Goal: Information Seeking & Learning: Learn about a topic

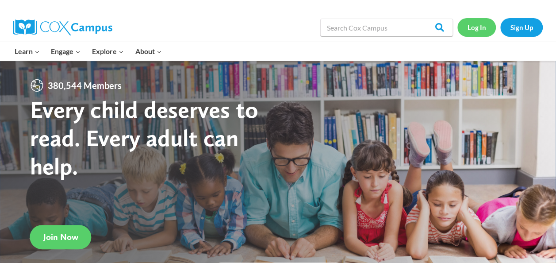
click at [467, 27] on link "Log In" at bounding box center [476, 27] width 38 height 18
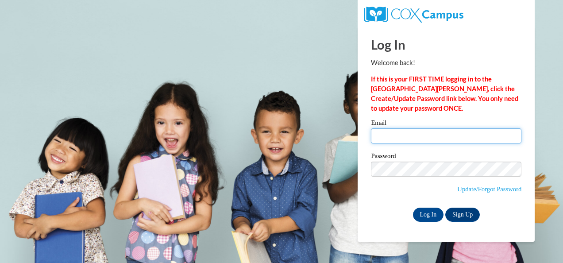
click at [409, 134] on input "Email" at bounding box center [446, 135] width 150 height 15
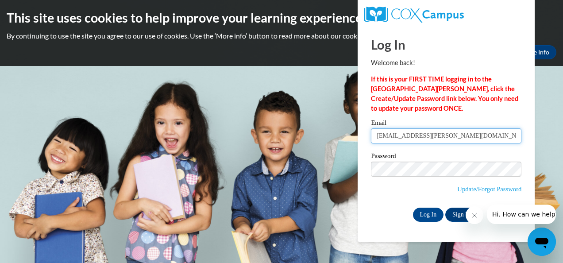
type input "liz.holton@coffee.k12.ga.us"
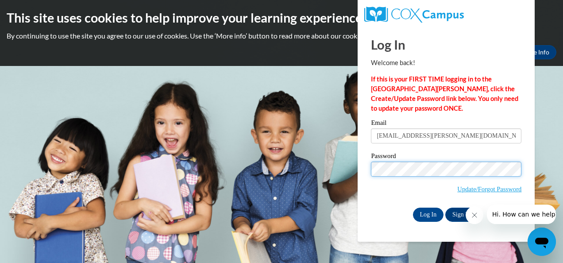
click at [413, 207] on input "Log In" at bounding box center [428, 214] width 31 height 14
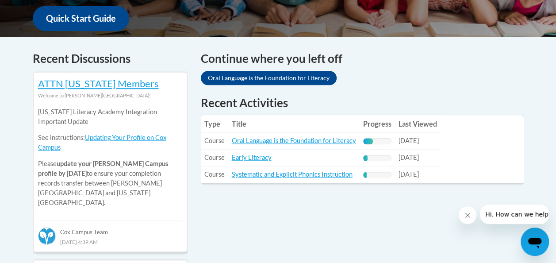
scroll to position [354, 0]
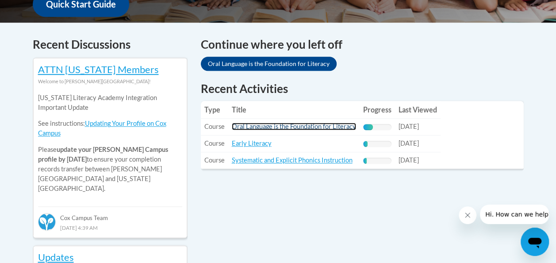
click at [251, 123] on link "Oral Language is the Foundation for Literacy" at bounding box center [294, 127] width 124 height 8
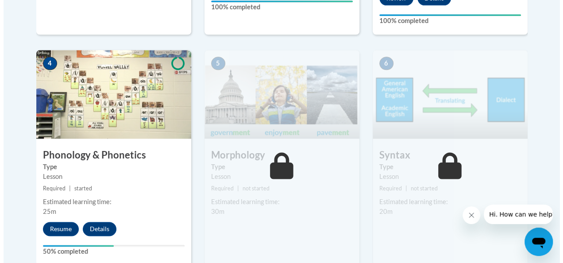
scroll to position [531, 0]
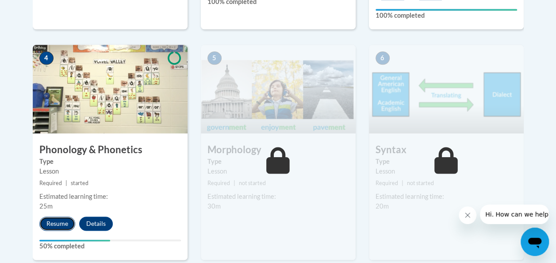
click at [60, 218] on button "Resume" at bounding box center [57, 223] width 36 height 14
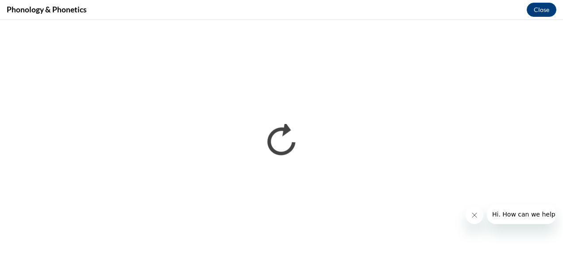
scroll to position [0, 0]
drag, startPoint x: 471, startPoint y: 211, endPoint x: 928, endPoint y: 399, distance: 493.6
click at [471, 211] on icon "Close message from company" at bounding box center [473, 214] width 7 height 7
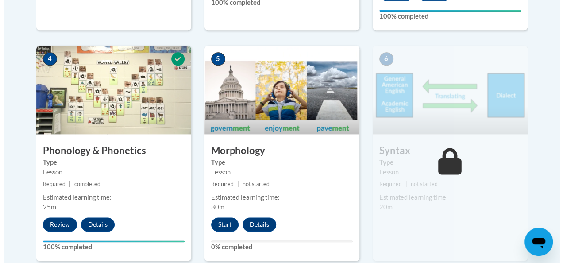
scroll to position [531, 0]
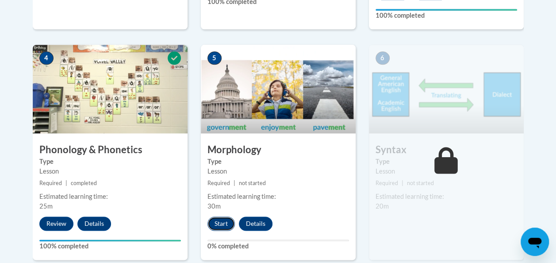
click at [222, 221] on button "Start" at bounding box center [220, 223] width 27 height 14
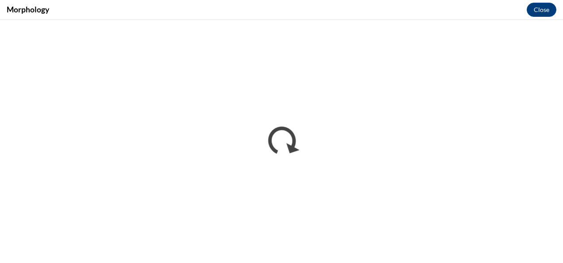
scroll to position [0, 0]
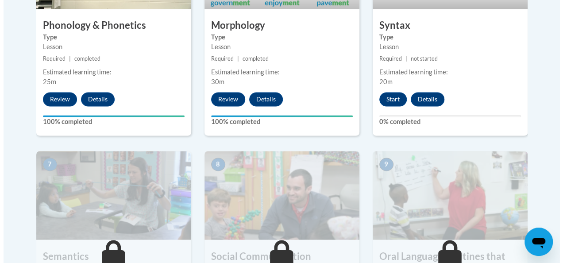
scroll to position [649, 0]
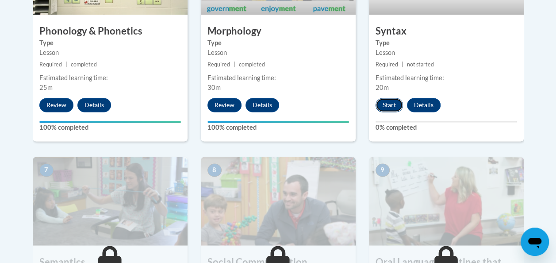
click at [390, 104] on button "Start" at bounding box center [389, 105] width 27 height 14
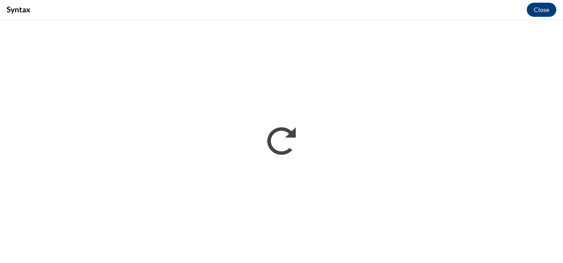
scroll to position [0, 0]
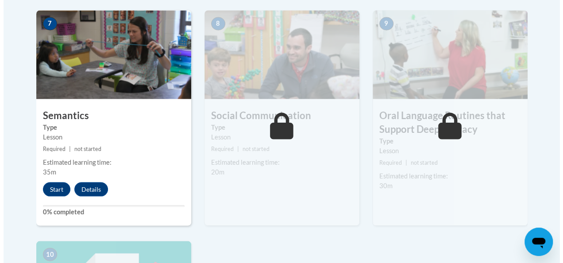
scroll to position [796, 0]
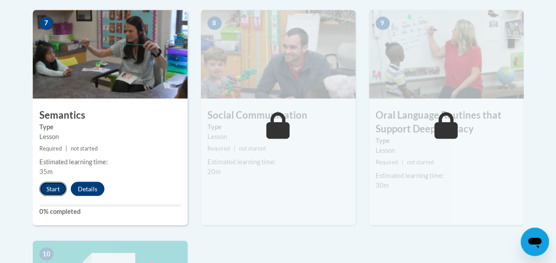
click at [53, 188] on button "Start" at bounding box center [52, 188] width 27 height 14
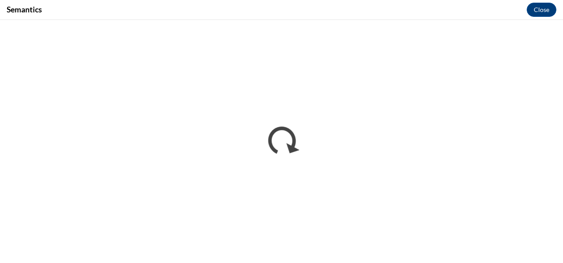
scroll to position [0, 0]
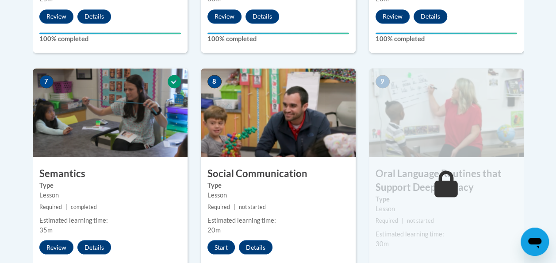
scroll to position [782, 0]
